Goal: Task Accomplishment & Management: Manage account settings

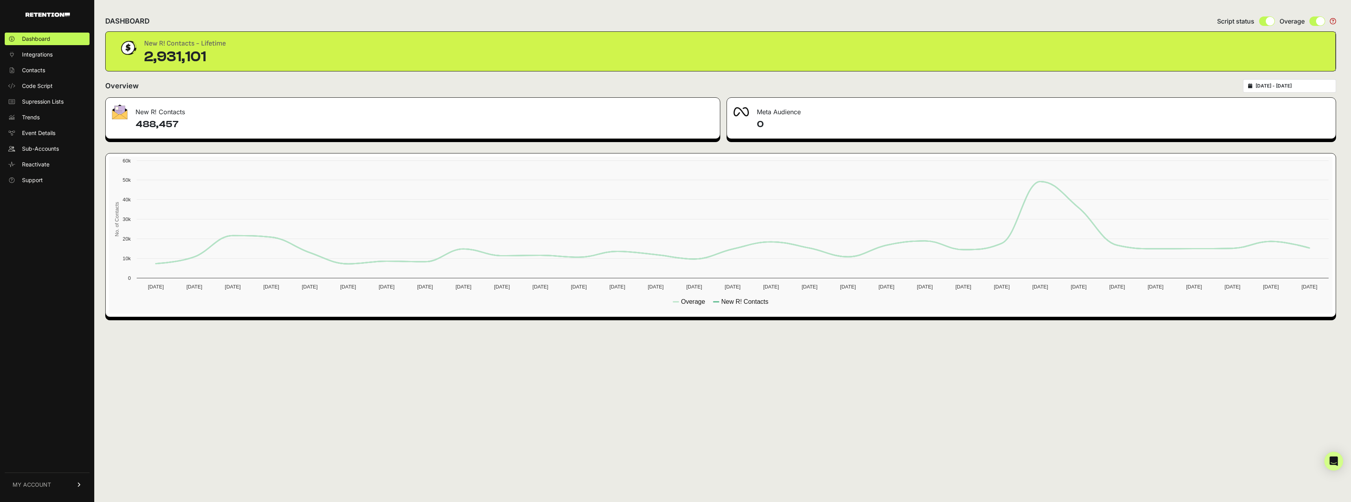
click at [52, 486] on link "MY ACCOUNT" at bounding box center [47, 485] width 85 height 24
click at [51, 486] on link "Sign Out" at bounding box center [47, 490] width 85 height 13
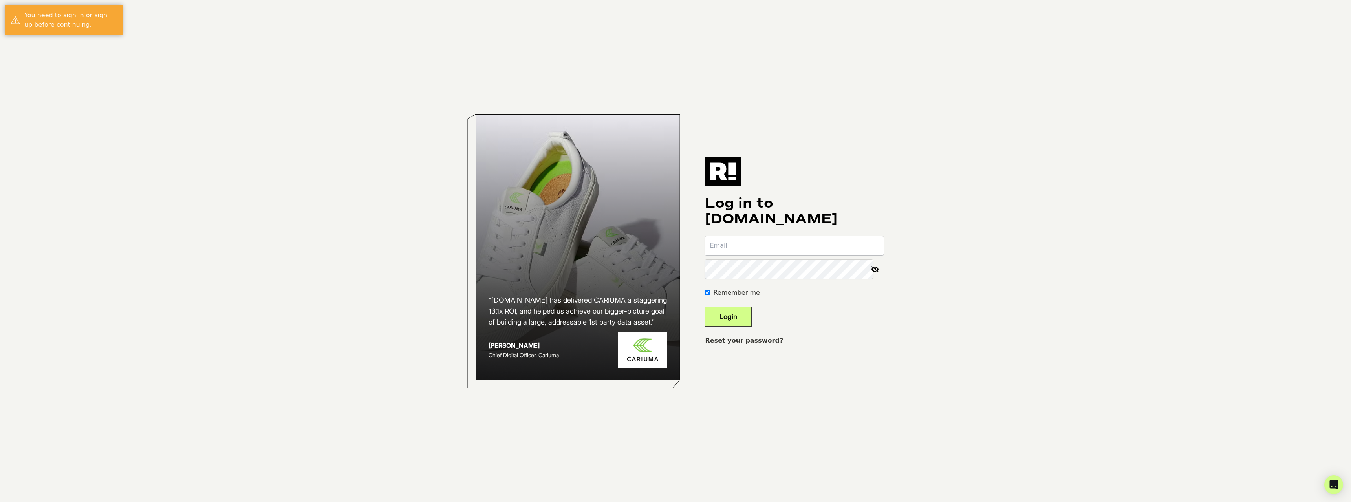
type input "simon@heavy.com"
click at [793, 249] on input "simon@heavy.com" at bounding box center [794, 245] width 179 height 19
click at [915, 308] on body "“Retention.com has delivered CARIUMA a staggering 13.1x ROI, and helped us achi…" at bounding box center [675, 251] width 1351 height 502
click at [742, 316] on button "Login" at bounding box center [728, 317] width 47 height 20
